Goal: Information Seeking & Learning: Learn about a topic

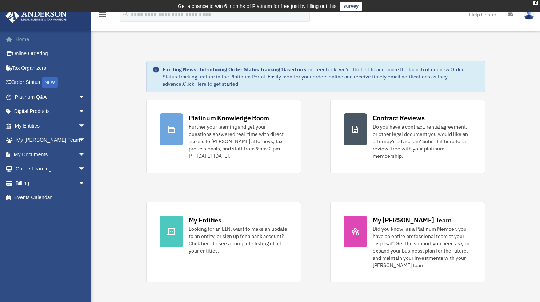
click at [32, 40] on link "Home" at bounding box center [50, 39] width 91 height 15
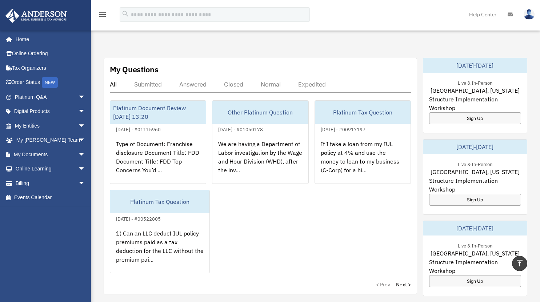
scroll to position [263, 0]
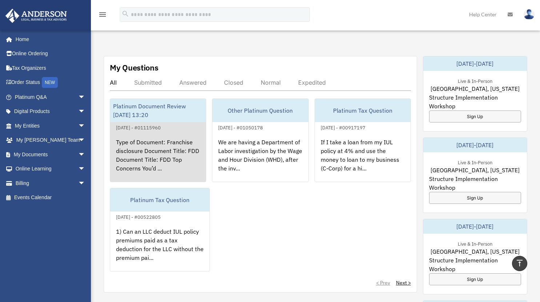
click at [136, 148] on div "Type of Document: Franchise disclosure Document Title: FDD Document Title: FDD …" at bounding box center [158, 160] width 96 height 57
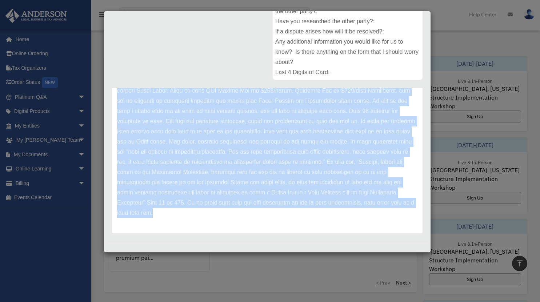
scroll to position [0, 0]
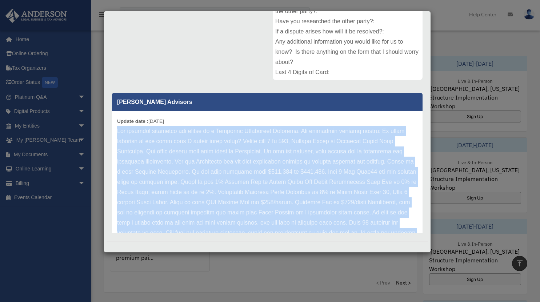
drag, startPoint x: 263, startPoint y: 212, endPoint x: 114, endPoint y: 135, distance: 167.2
click at [114, 135] on div "Update date : [DATE]" at bounding box center [267, 228] width 311 height 234
copy p "The document submitted for review is a Franchise Disclosure Document. The submi…"
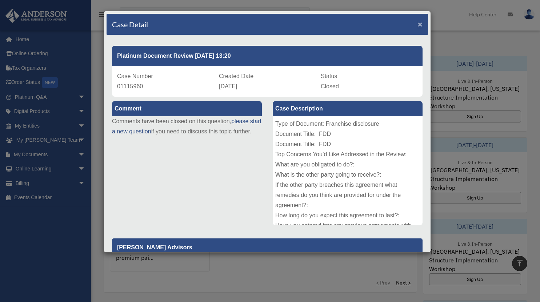
click at [418, 25] on span "×" at bounding box center [420, 24] width 5 height 8
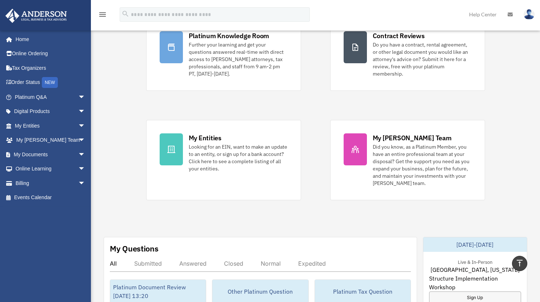
scroll to position [81, 0]
